Goal: Transaction & Acquisition: Purchase product/service

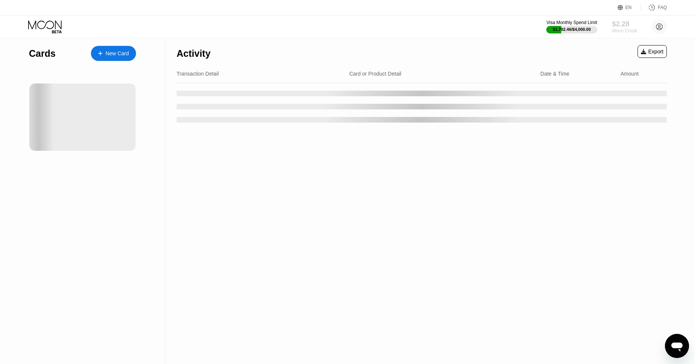
click at [620, 29] on div "Moon Credit" at bounding box center [624, 30] width 25 height 5
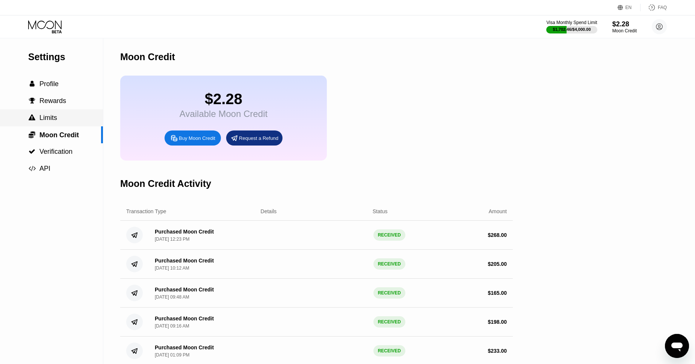
click at [47, 118] on span "Limits" at bounding box center [48, 118] width 18 height 8
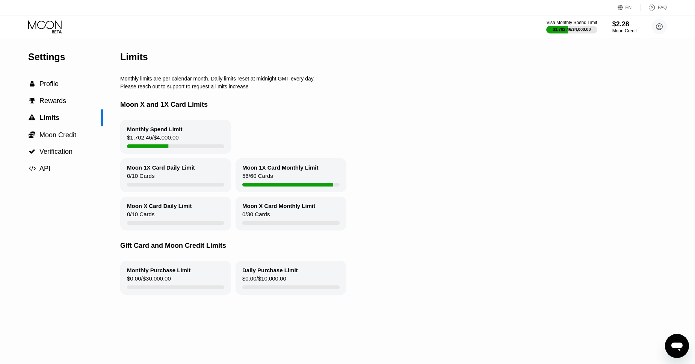
click at [40, 30] on icon at bounding box center [45, 26] width 35 height 13
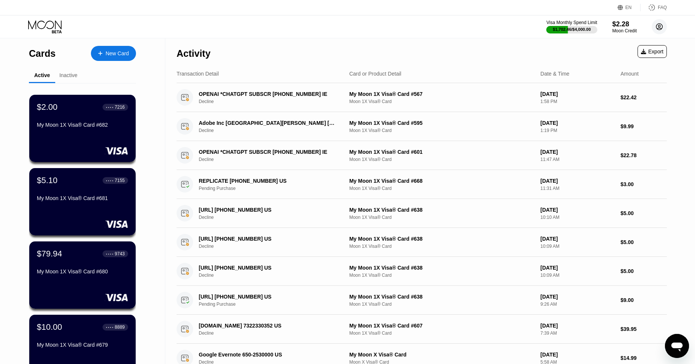
click at [657, 26] on circle at bounding box center [659, 26] width 15 height 15
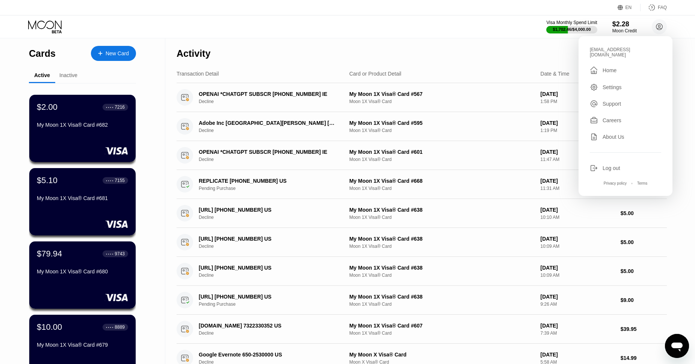
click at [685, 28] on div "Visa Monthly Spend Limit $1,702.46 / $4,000.00 $2.28 Moon Credit brantleyp787@g…" at bounding box center [347, 26] width 695 height 23
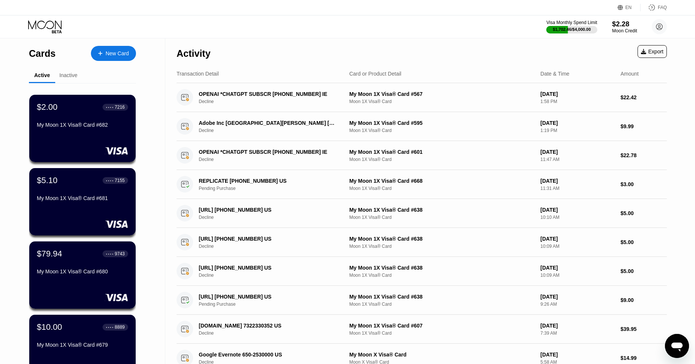
click at [619, 24] on div "$2.28" at bounding box center [624, 24] width 25 height 8
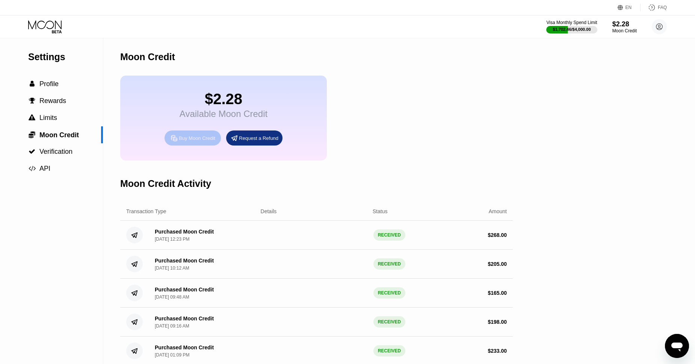
click at [186, 141] on div "Buy Moon Credit" at bounding box center [197, 138] width 36 height 6
type input "0"
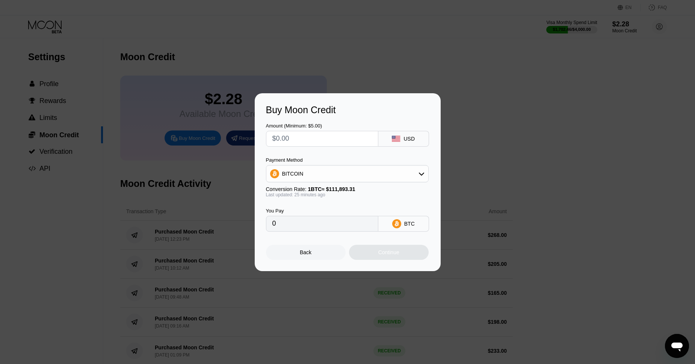
click at [314, 137] on input "text" at bounding box center [322, 138] width 100 height 15
type input "$1"
type input "0.00000894"
type input "$103"
type input "0.00092051"
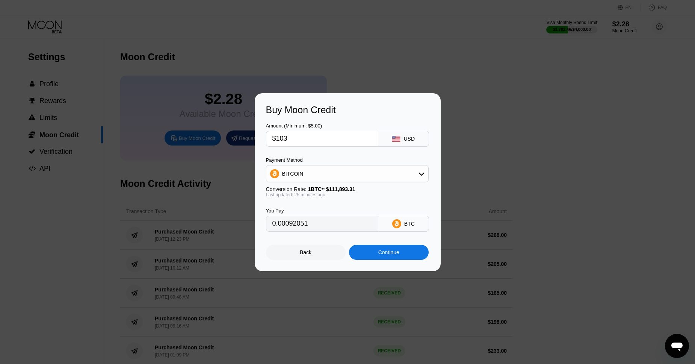
type input "$103"
click at [334, 178] on div "BITCOIN" at bounding box center [347, 173] width 162 height 15
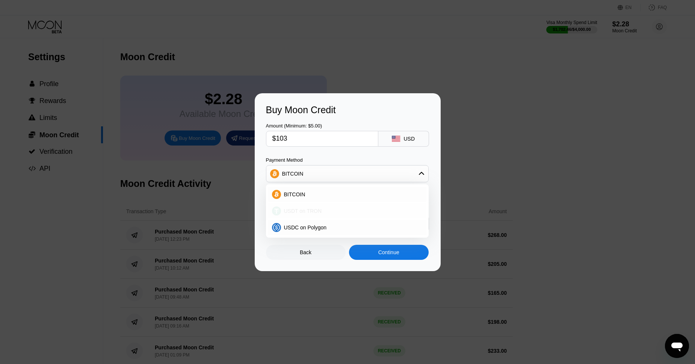
click at [300, 212] on span "USDT on TRON" at bounding box center [303, 211] width 38 height 6
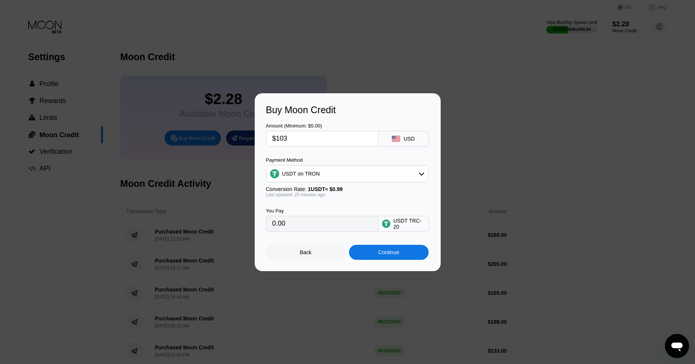
type input "104.04"
click at [387, 254] on div "Continue" at bounding box center [388, 252] width 21 height 6
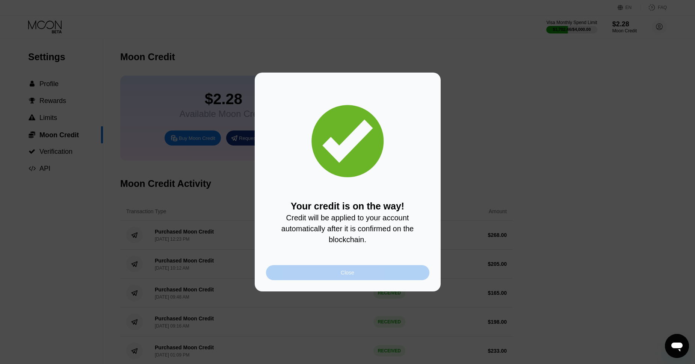
click at [331, 276] on div "Close" at bounding box center [347, 272] width 163 height 15
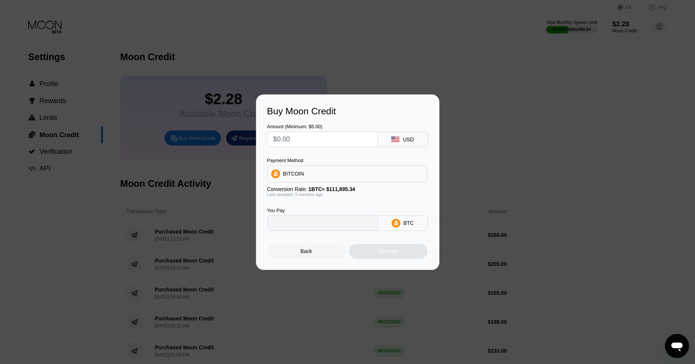
type input "0"
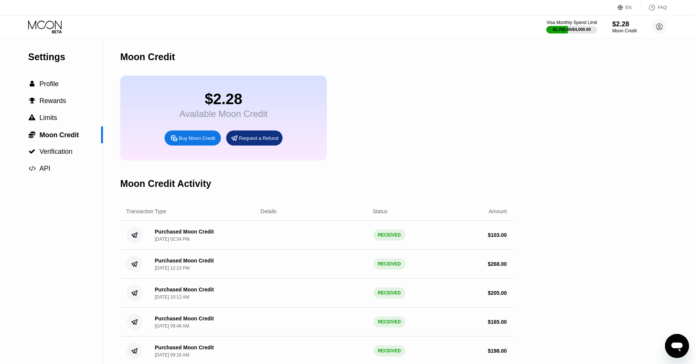
click at [48, 27] on icon at bounding box center [45, 26] width 35 height 13
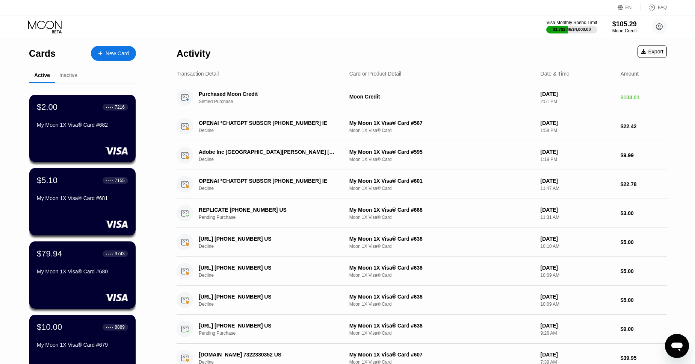
click at [109, 53] on div "New Card" at bounding box center [117, 53] width 23 height 6
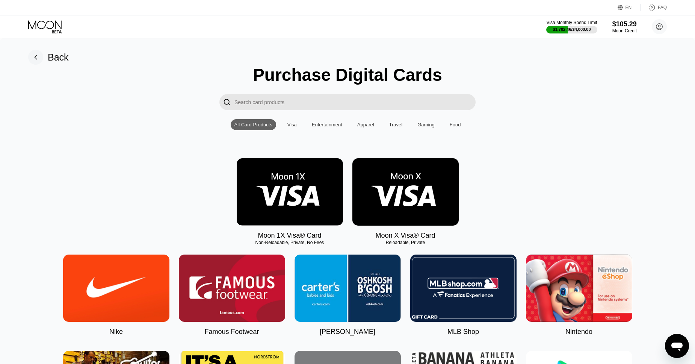
click at [275, 185] on img at bounding box center [290, 191] width 106 height 67
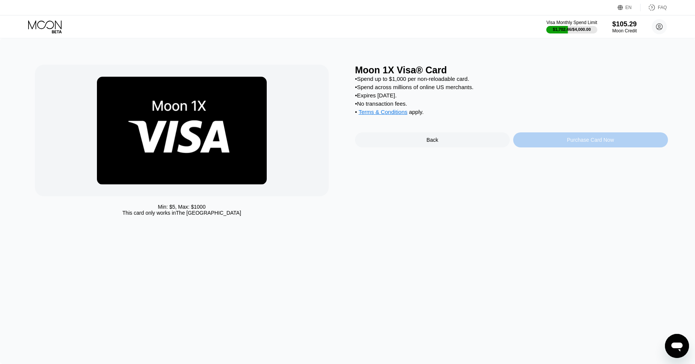
click at [552, 138] on div "Purchase Card Now" at bounding box center [590, 139] width 155 height 15
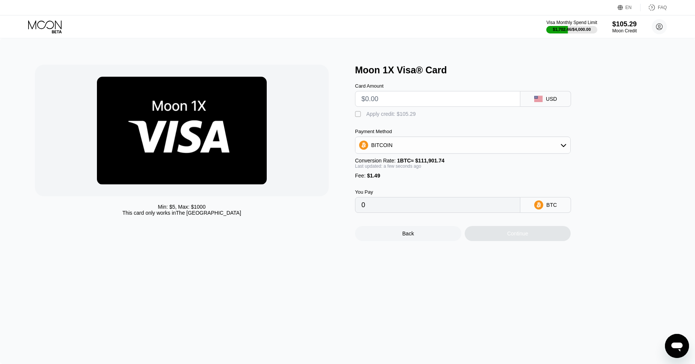
click at [377, 97] on input "text" at bounding box center [437, 98] width 153 height 15
type input "$25"
type input "0.00023673"
type input "$25"
click at [398, 114] on div "Apply credit: $26.49" at bounding box center [389, 114] width 47 height 6
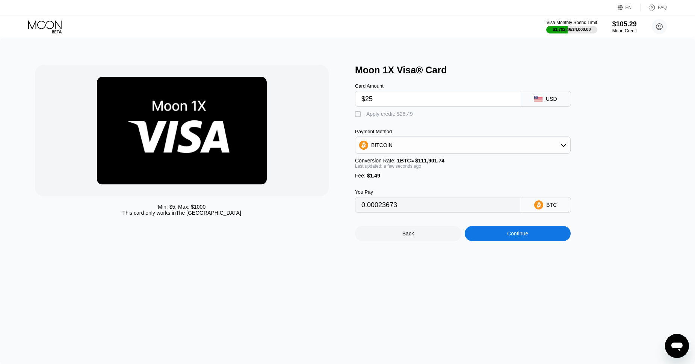
type input "0"
click at [532, 237] on div "Continue" at bounding box center [518, 233] width 106 height 15
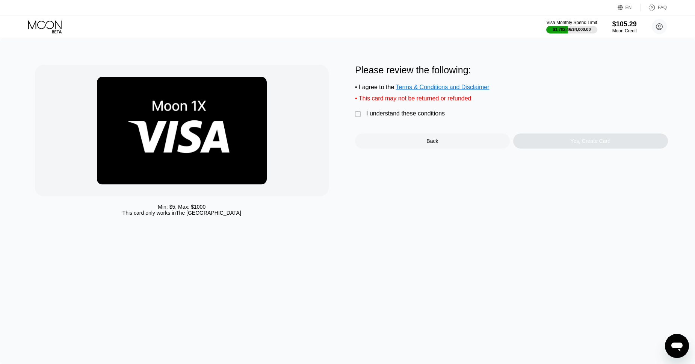
click at [376, 116] on div "I understand these conditions" at bounding box center [405, 113] width 79 height 7
click at [581, 141] on div "Yes, Create Card" at bounding box center [590, 141] width 40 height 6
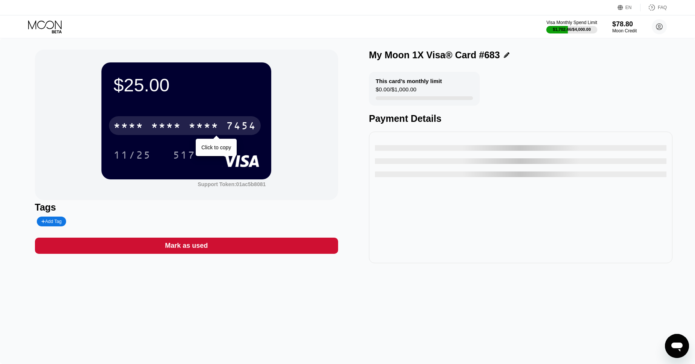
click at [177, 129] on div "* * * *" at bounding box center [166, 127] width 30 height 12
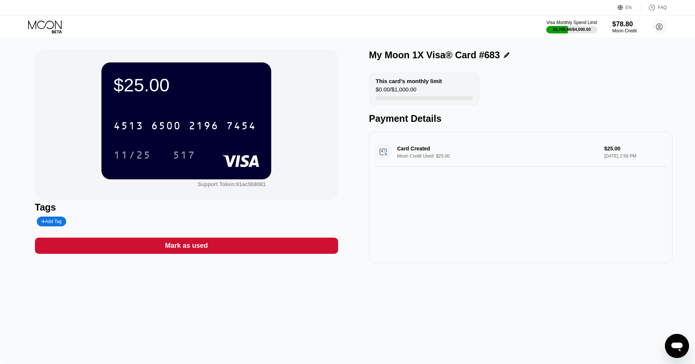
click at [42, 28] on icon at bounding box center [45, 26] width 35 height 13
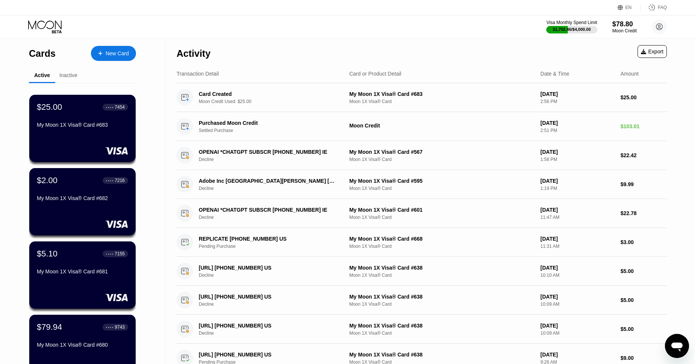
click at [119, 53] on div "New Card" at bounding box center [117, 53] width 23 height 6
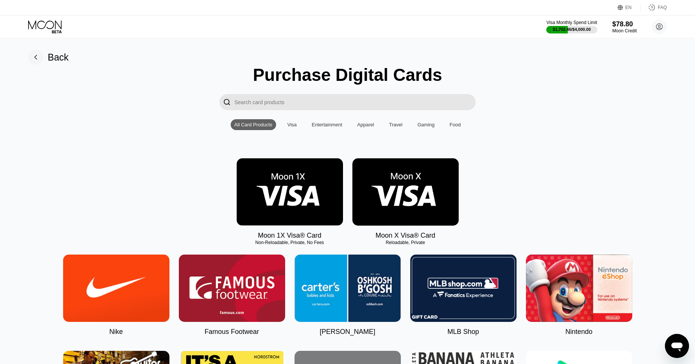
click at [288, 166] on img at bounding box center [290, 191] width 106 height 67
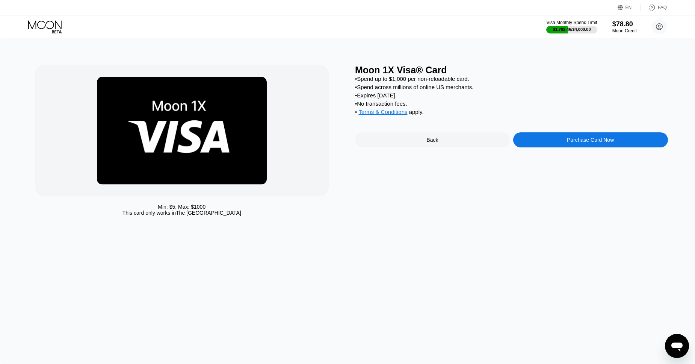
click at [568, 142] on div "Purchase Card Now" at bounding box center [590, 140] width 47 height 6
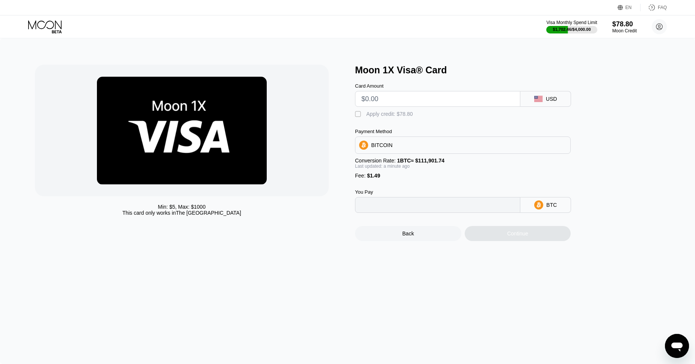
type input "0"
click at [382, 101] on input "text" at bounding box center [437, 98] width 153 height 15
type input "$25"
type input "0.00023673"
type input "$25"
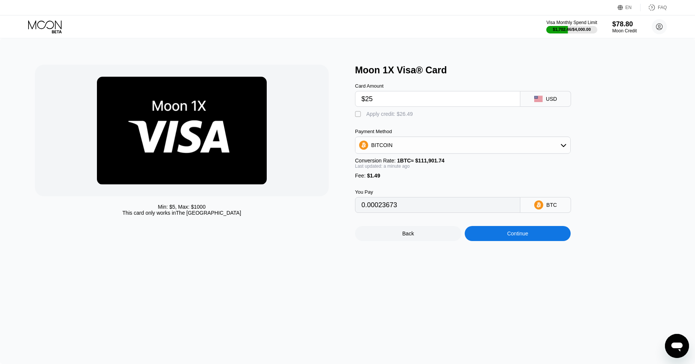
click at [383, 115] on div "Apply credit: $26.49" at bounding box center [389, 114] width 47 height 6
type input "0"
click at [516, 236] on div "Continue" at bounding box center [517, 233] width 21 height 6
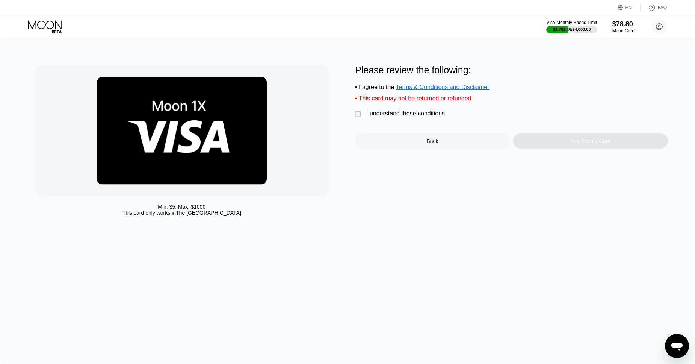
click at [413, 114] on div "I understand these conditions" at bounding box center [405, 113] width 79 height 7
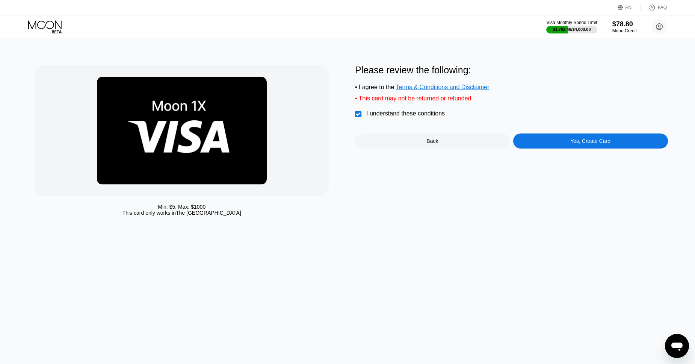
click at [568, 135] on div "Please review the following: • I agree to the Terms & Conditions and Disclaimer…" at bounding box center [511, 107] width 313 height 84
click at [574, 136] on div "Yes, Create Card" at bounding box center [590, 140] width 155 height 15
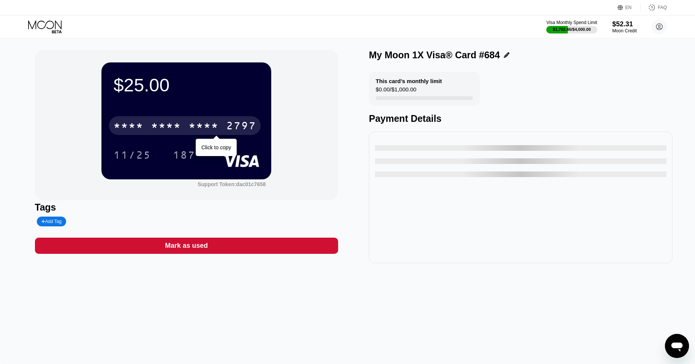
click at [237, 123] on div "2797" at bounding box center [241, 127] width 30 height 12
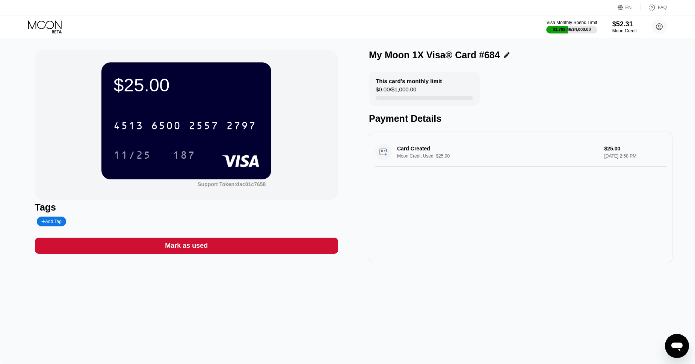
click at [52, 26] on icon at bounding box center [45, 26] width 35 height 13
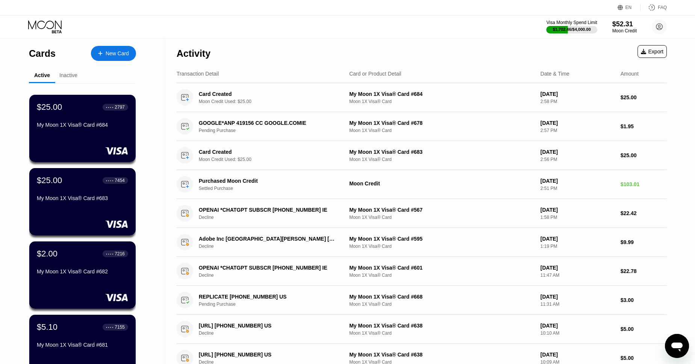
click at [116, 52] on div "New Card" at bounding box center [117, 53] width 23 height 6
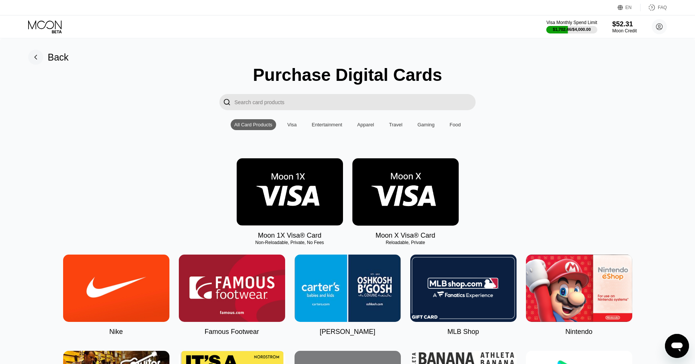
click at [298, 177] on img at bounding box center [290, 191] width 106 height 67
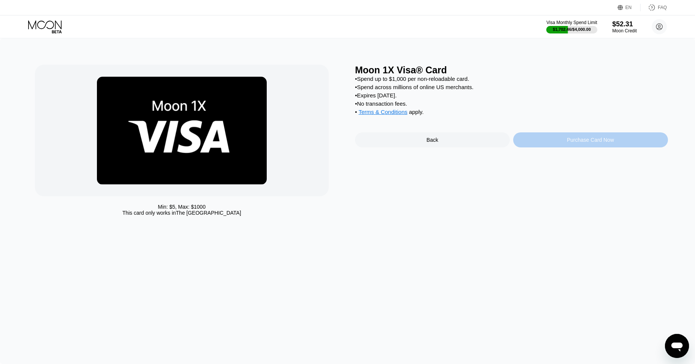
click at [562, 139] on div "Purchase Card Now" at bounding box center [590, 139] width 155 height 15
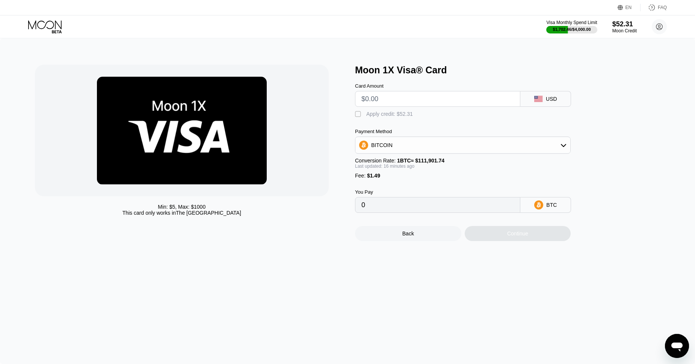
click at [384, 101] on input "text" at bounding box center [437, 98] width 153 height 15
type input "$25"
type input "0.00023718"
type input "$25"
click at [390, 116] on div "Apply credit: $26.49" at bounding box center [389, 114] width 47 height 6
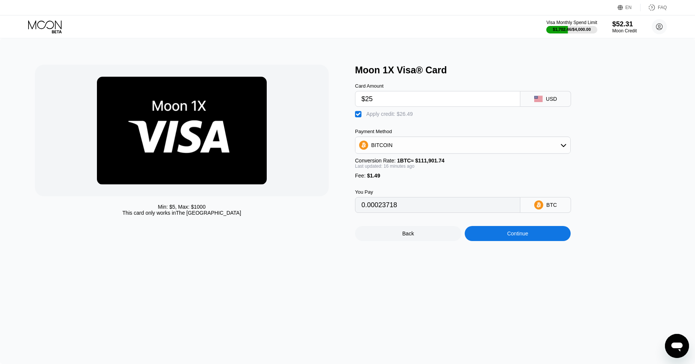
type input "0"
click at [511, 236] on div "Continue" at bounding box center [517, 233] width 21 height 6
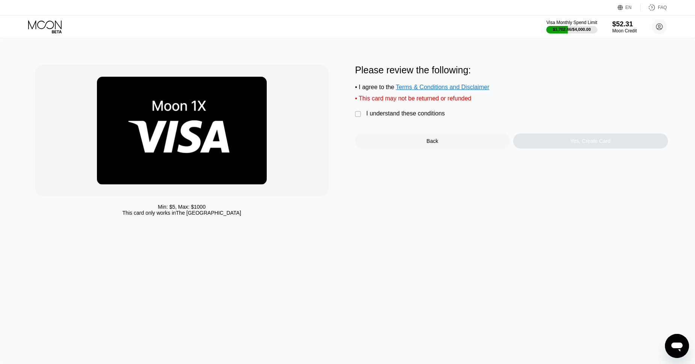
click at [391, 113] on div "I understand these conditions" at bounding box center [405, 113] width 79 height 7
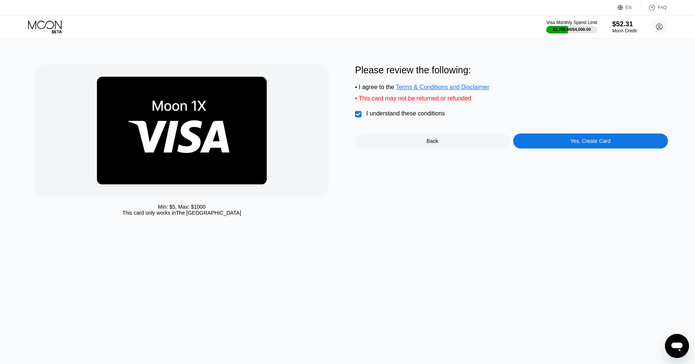
click at [568, 142] on div "Yes, Create Card" at bounding box center [590, 140] width 155 height 15
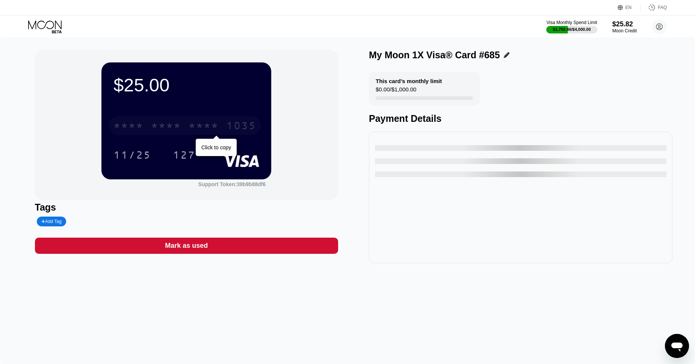
click at [196, 122] on div "* * * *" at bounding box center [204, 127] width 30 height 12
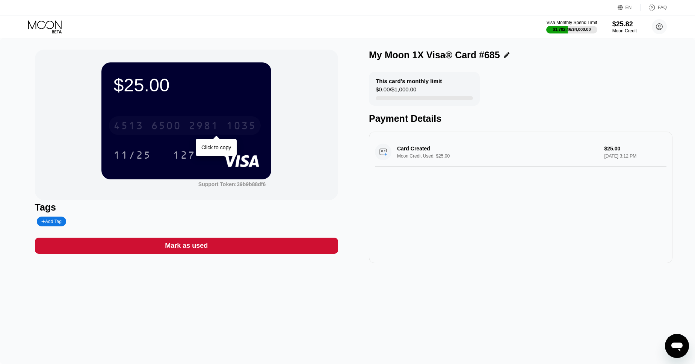
click at [198, 131] on div "2981" at bounding box center [204, 127] width 30 height 12
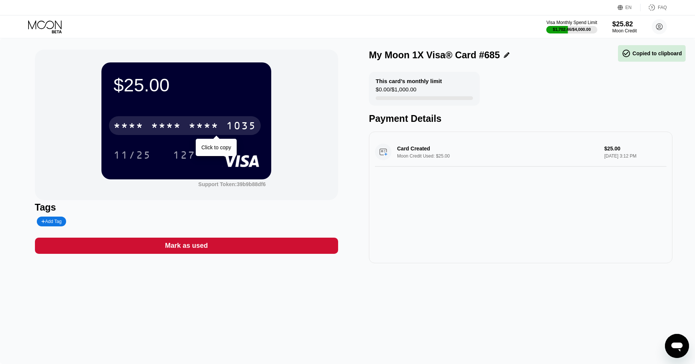
click at [198, 131] on div "* * * *" at bounding box center [204, 127] width 30 height 12
